Goal: Task Accomplishment & Management: Use online tool/utility

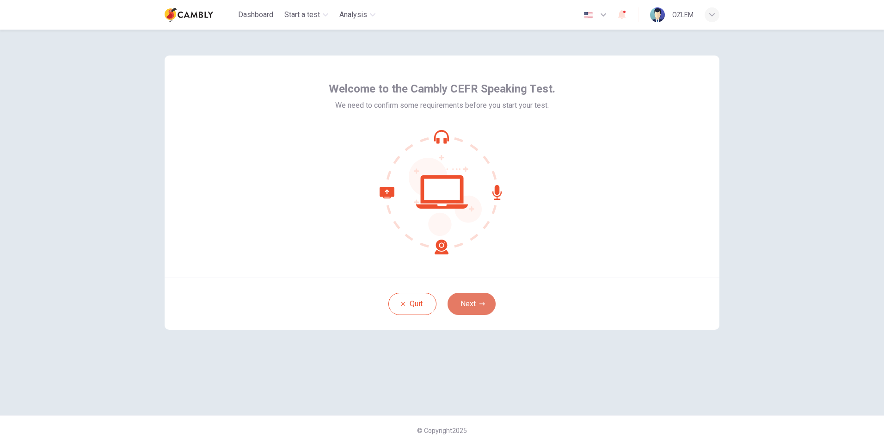
click at [482, 299] on button "Next" at bounding box center [471, 304] width 48 height 22
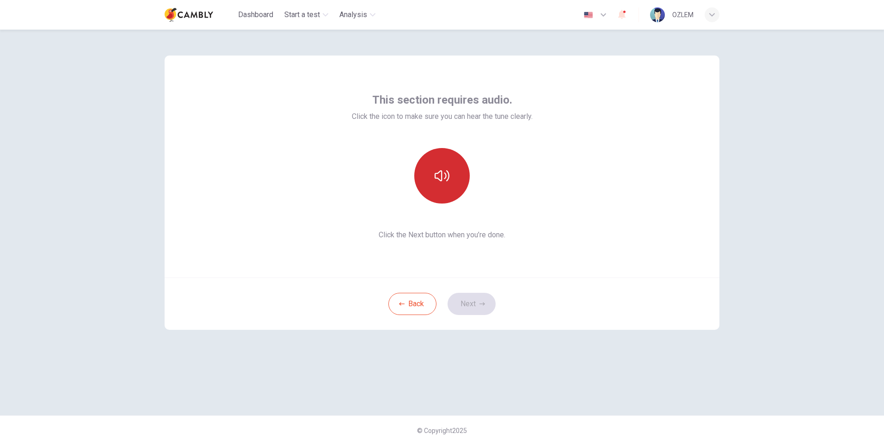
click at [446, 182] on icon "button" at bounding box center [441, 175] width 15 height 15
click at [476, 300] on button "Next" at bounding box center [471, 304] width 48 height 22
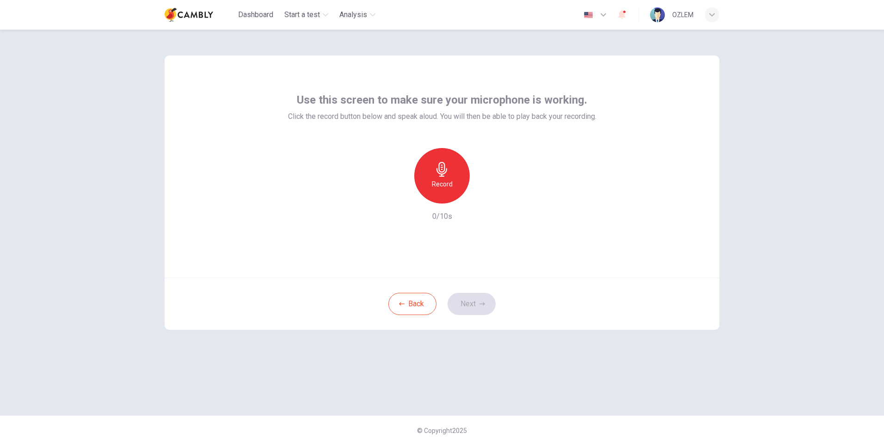
click at [442, 179] on h6 "Record" at bounding box center [442, 183] width 21 height 11
click at [464, 311] on button "Next" at bounding box center [471, 304] width 48 height 22
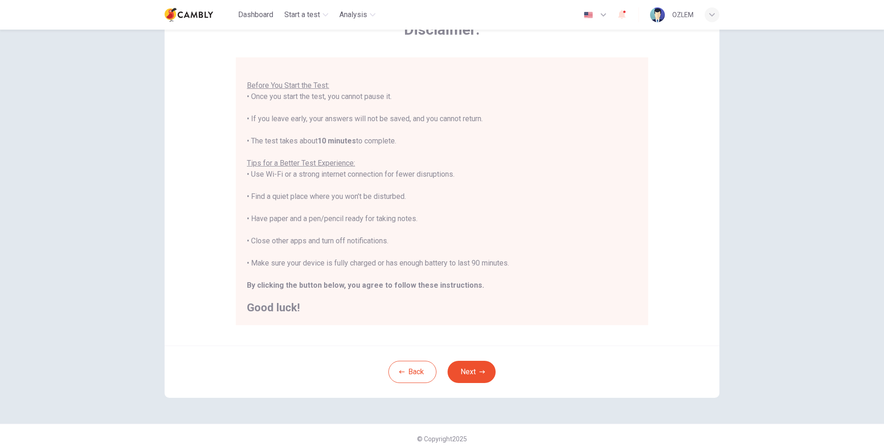
scroll to position [69, 0]
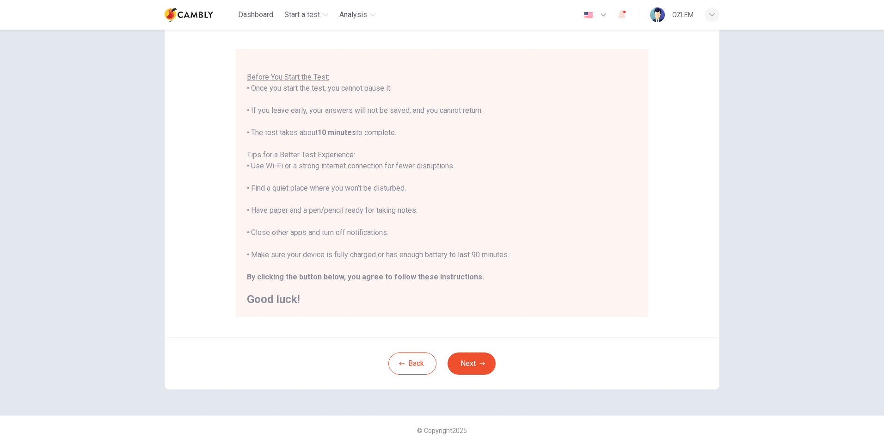
drag, startPoint x: 281, startPoint y: 89, endPoint x: 480, endPoint y: 135, distance: 204.5
click at [480, 135] on div "You are about to start a CEFR Speaking Test . Before You Start the Test: • Once…" at bounding box center [442, 176] width 390 height 255
click at [474, 371] on button "Next" at bounding box center [471, 363] width 48 height 22
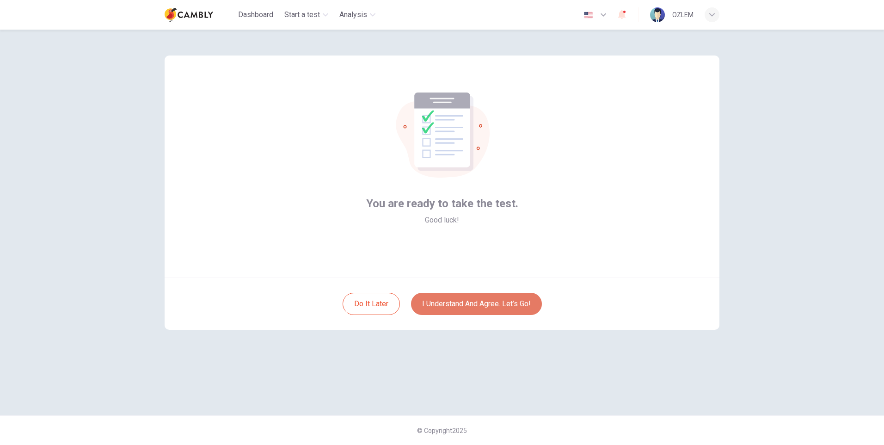
click at [473, 302] on button "I understand and agree. Let’s go!" at bounding box center [476, 304] width 131 height 22
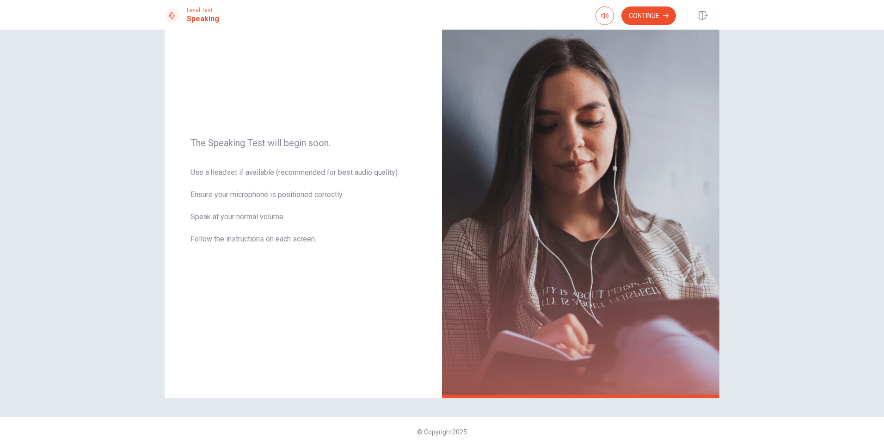
scroll to position [55, 0]
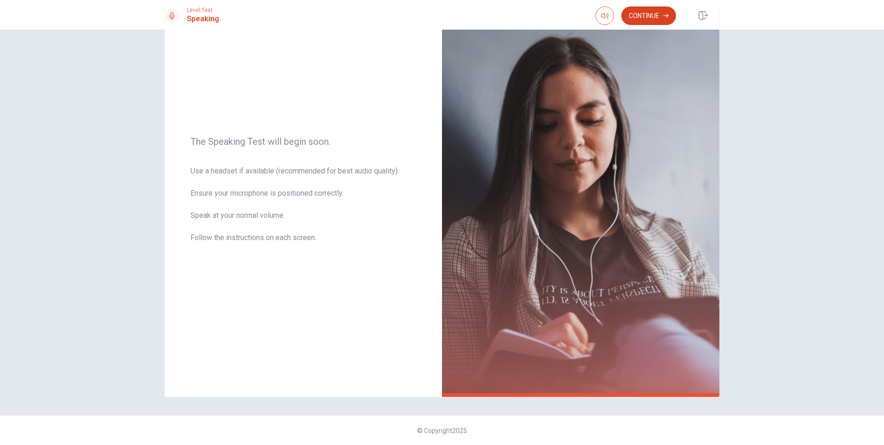
click at [645, 16] on button "Continue" at bounding box center [648, 15] width 55 height 18
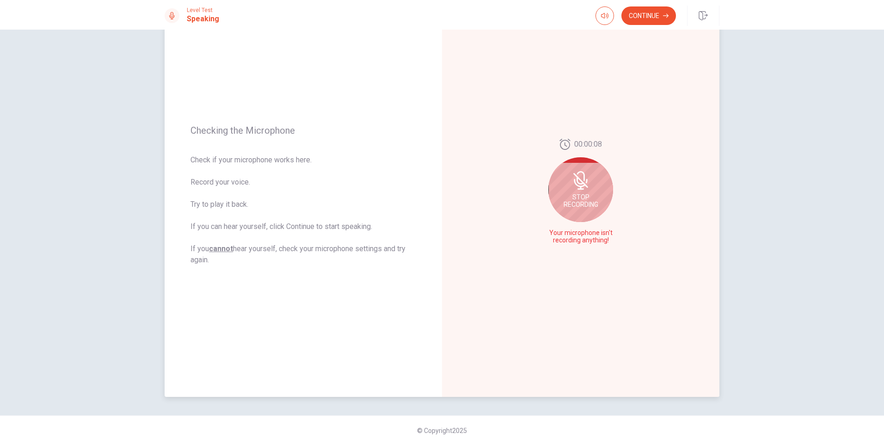
click at [587, 186] on div "Stop Recording" at bounding box center [580, 189] width 65 height 65
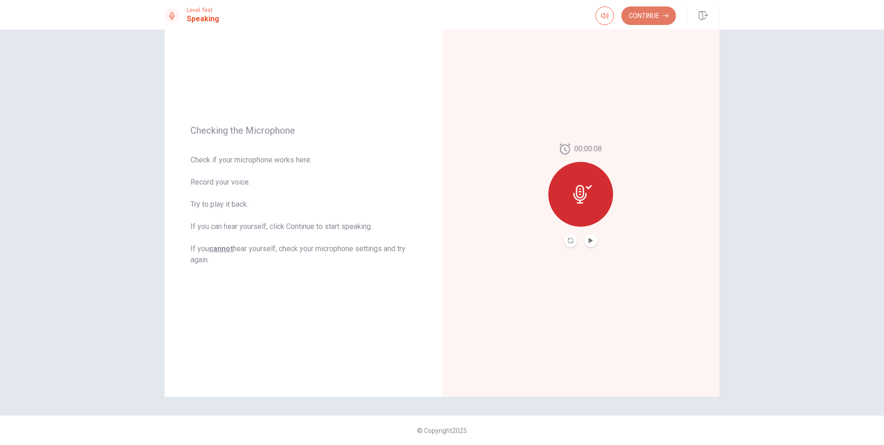
click at [641, 20] on button "Continue" at bounding box center [648, 15] width 55 height 18
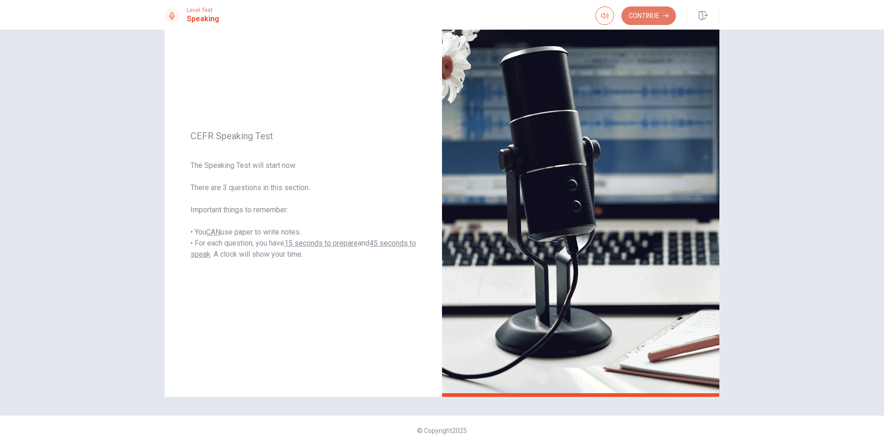
click at [645, 11] on button "Continue" at bounding box center [648, 15] width 55 height 18
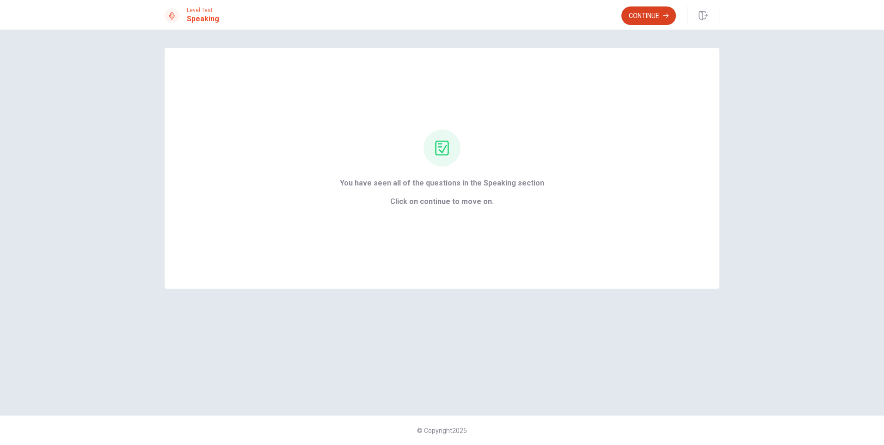
click at [648, 16] on button "Continue" at bounding box center [648, 15] width 55 height 18
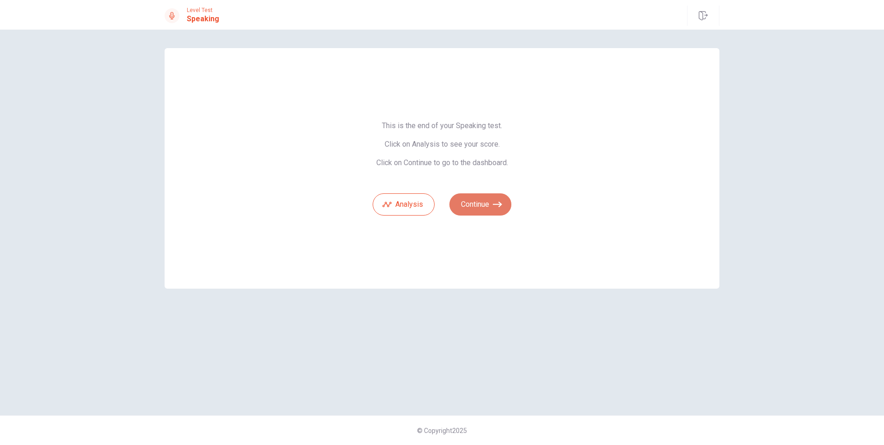
click at [476, 204] on button "Continue" at bounding box center [480, 204] width 62 height 22
